Goal: Task Accomplishment & Management: Manage account settings

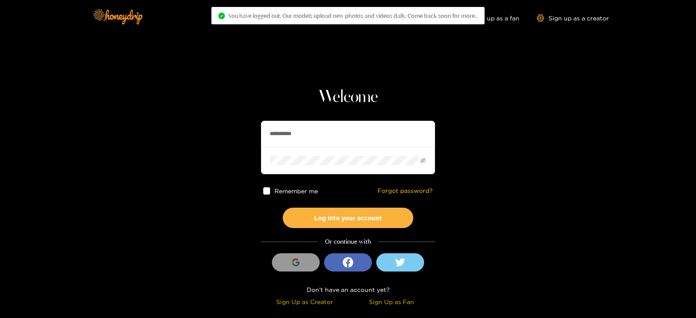
drag, startPoint x: 399, startPoint y: 128, endPoint x: 277, endPoint y: 128, distance: 121.3
click at [277, 128] on input "**********" at bounding box center [348, 134] width 174 height 26
type input "*"
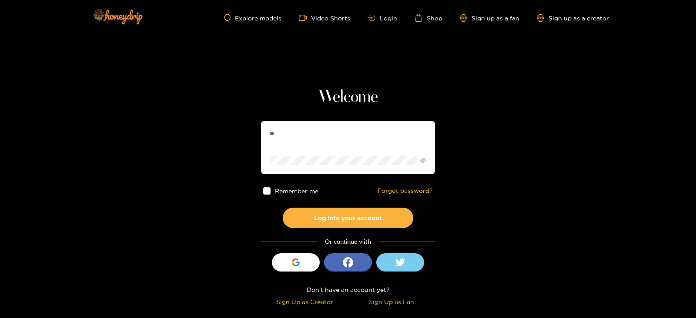
type input "*********"
click at [283, 208] on button "Log into your account" at bounding box center [348, 218] width 130 height 20
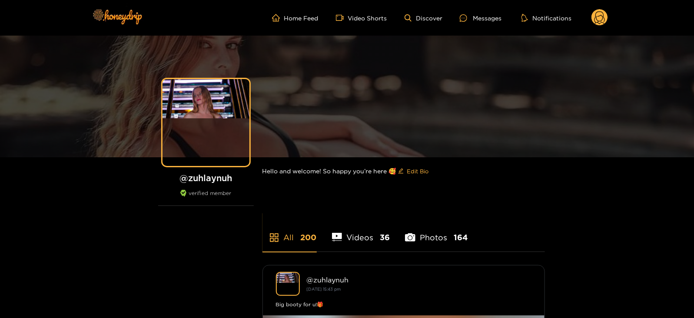
click at [594, 16] on circle at bounding box center [600, 17] width 17 height 17
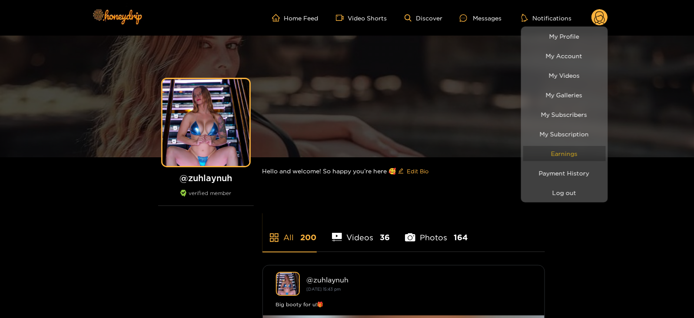
click at [564, 160] on link "Earnings" at bounding box center [565, 153] width 83 height 15
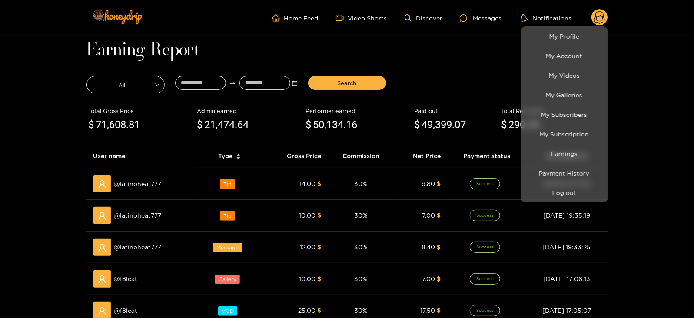
click at [187, 79] on div at bounding box center [347, 159] width 694 height 318
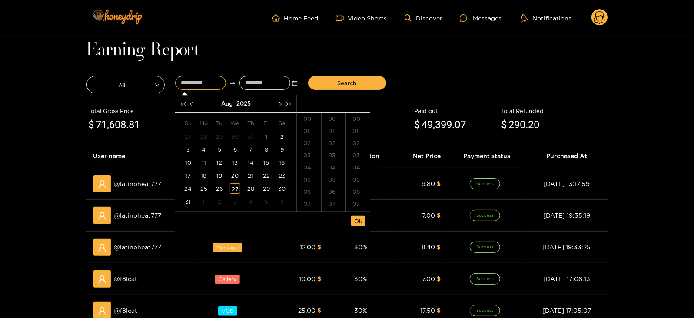
click at [187, 79] on input at bounding box center [200, 83] width 51 height 14
click at [206, 137] on div "28" at bounding box center [204, 136] width 10 height 10
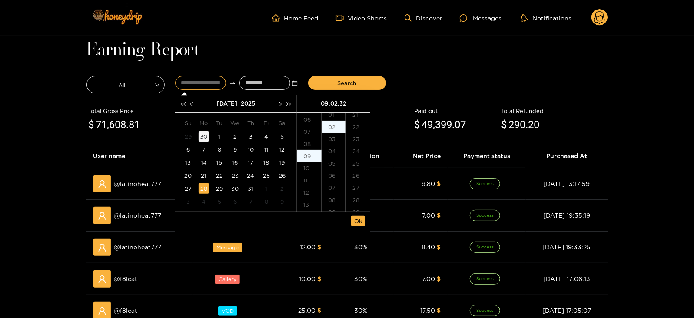
scroll to position [389, 0]
type input "**********"
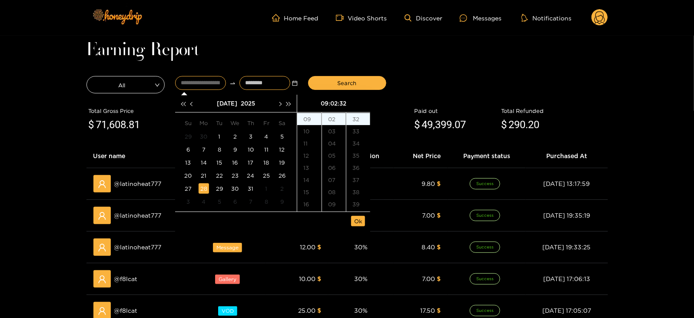
click at [269, 84] on input at bounding box center [265, 83] width 51 height 14
click at [278, 99] on button "button" at bounding box center [279, 103] width 9 height 17
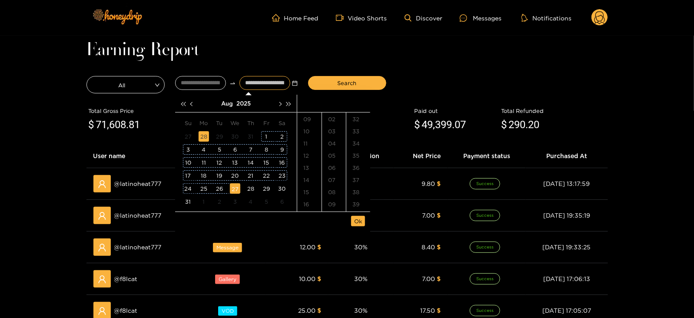
click at [237, 189] on div "27" at bounding box center [235, 188] width 10 height 10
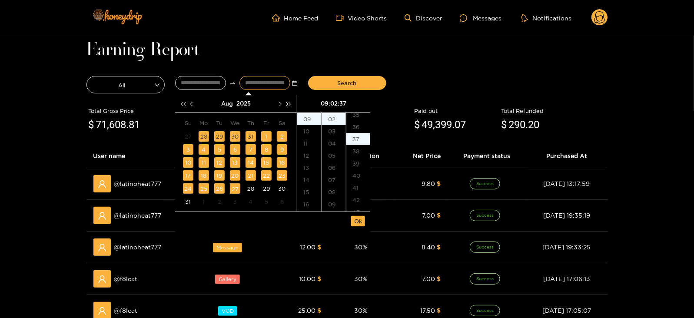
scroll to position [450, 0]
type input "**********"
click at [355, 218] on span "Ok" at bounding box center [358, 221] width 8 height 9
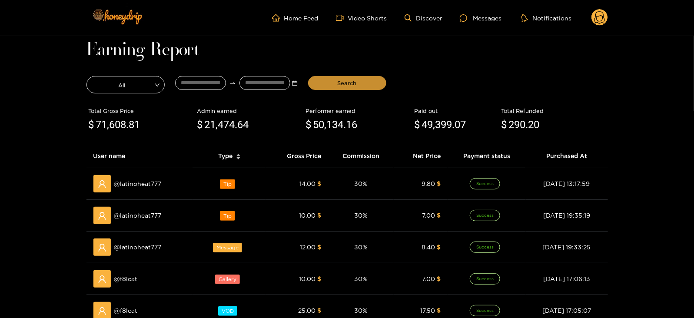
click at [335, 86] on button "Search" at bounding box center [347, 83] width 78 height 14
click at [487, 21] on div "Messages" at bounding box center [481, 18] width 42 height 10
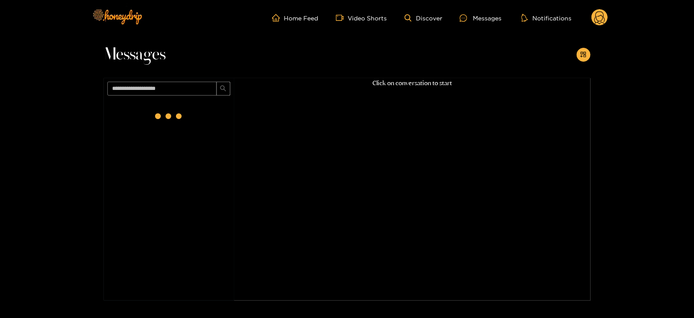
click at [605, 17] on circle at bounding box center [600, 17] width 17 height 17
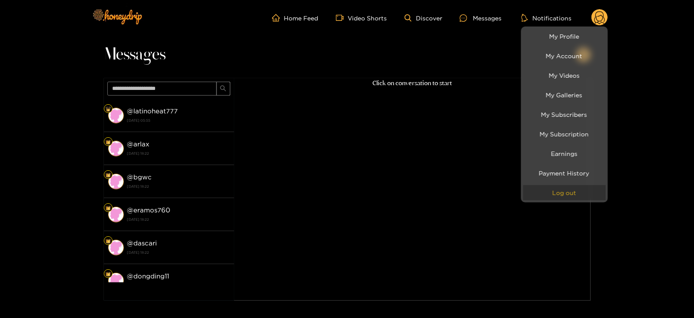
click at [544, 187] on button "Log out" at bounding box center [565, 192] width 83 height 15
